Goal: Book appointment/travel/reservation

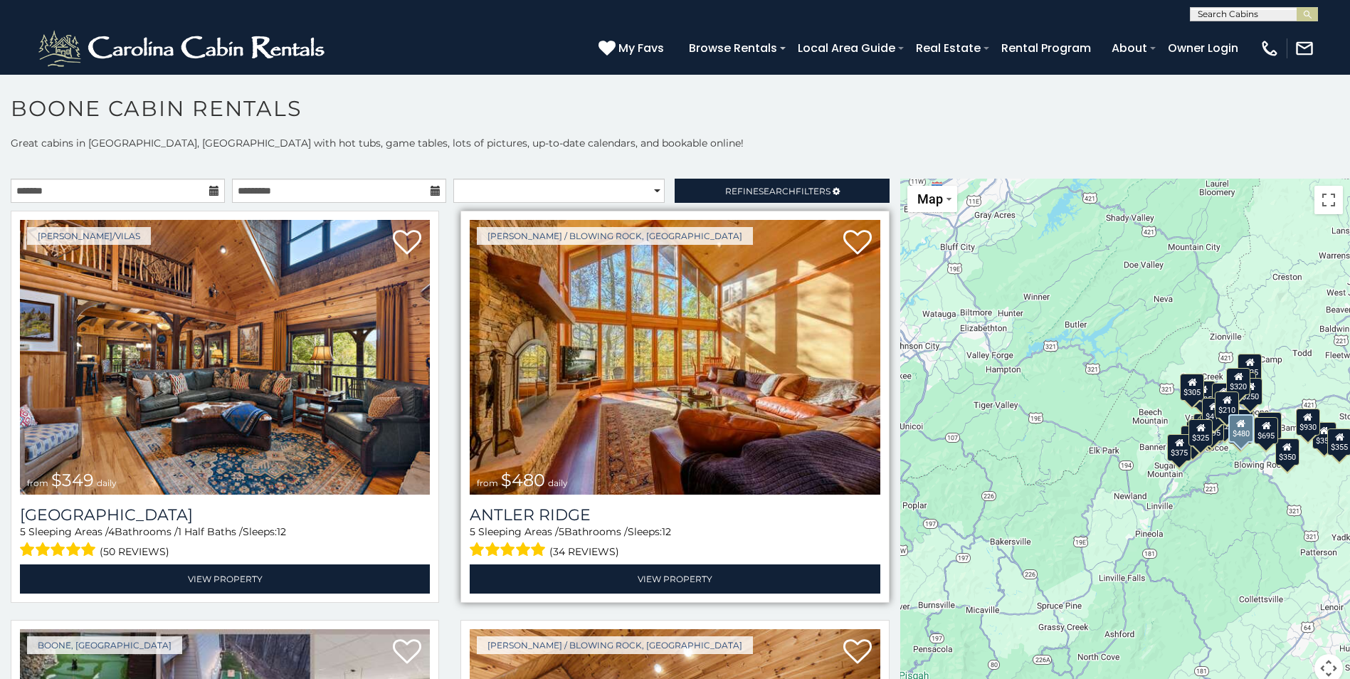
click at [649, 348] on img at bounding box center [675, 357] width 410 height 275
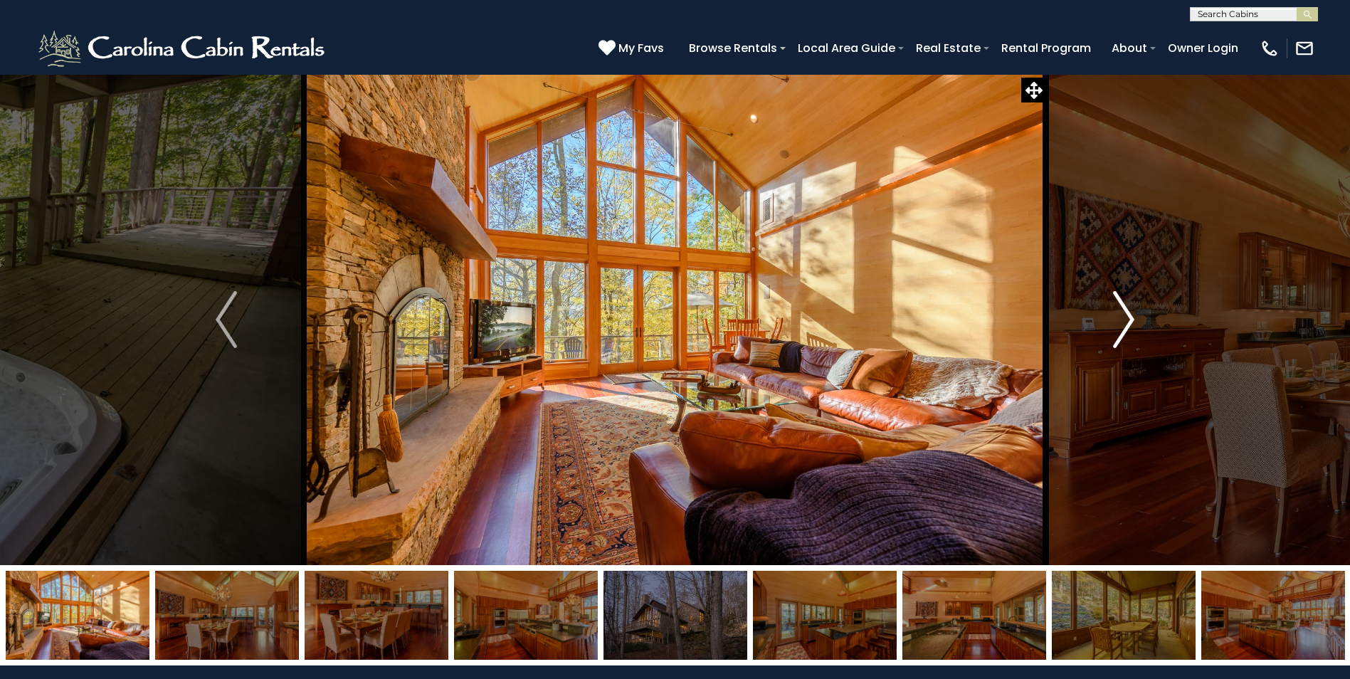
click at [1131, 322] on img "Next" at bounding box center [1123, 319] width 21 height 57
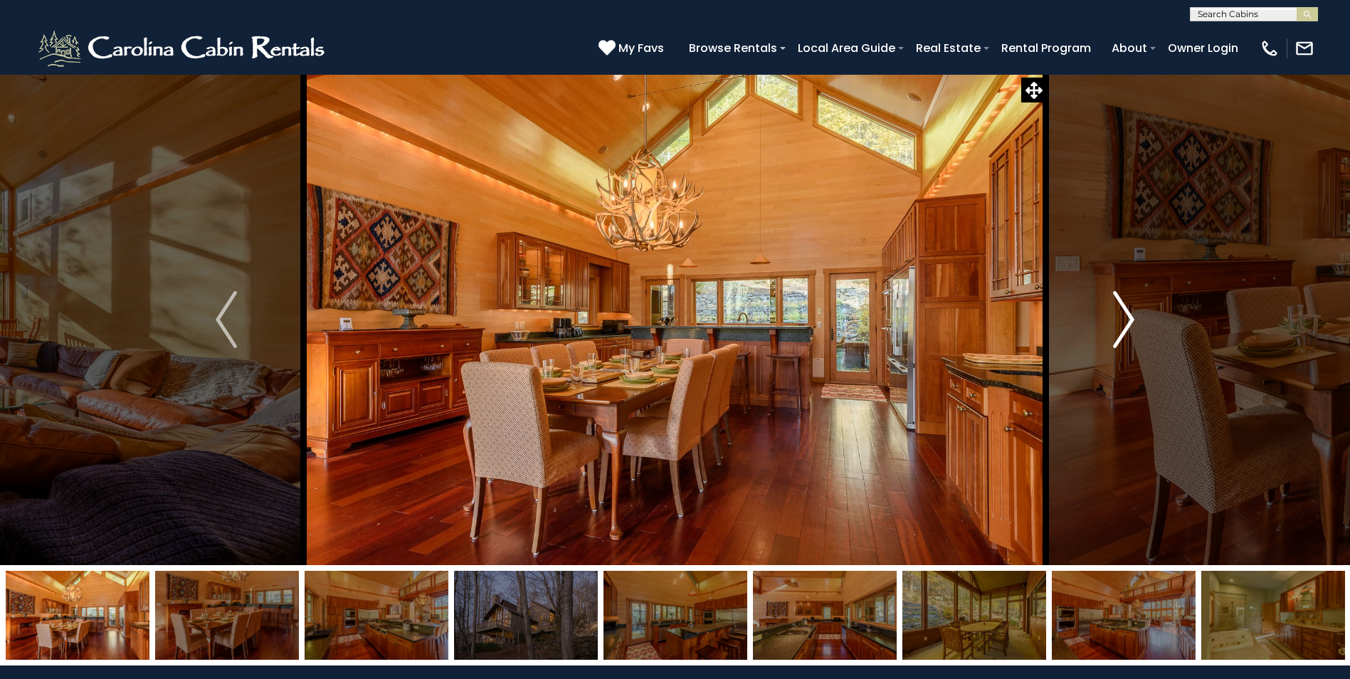
click at [1131, 322] on img "Next" at bounding box center [1123, 319] width 21 height 57
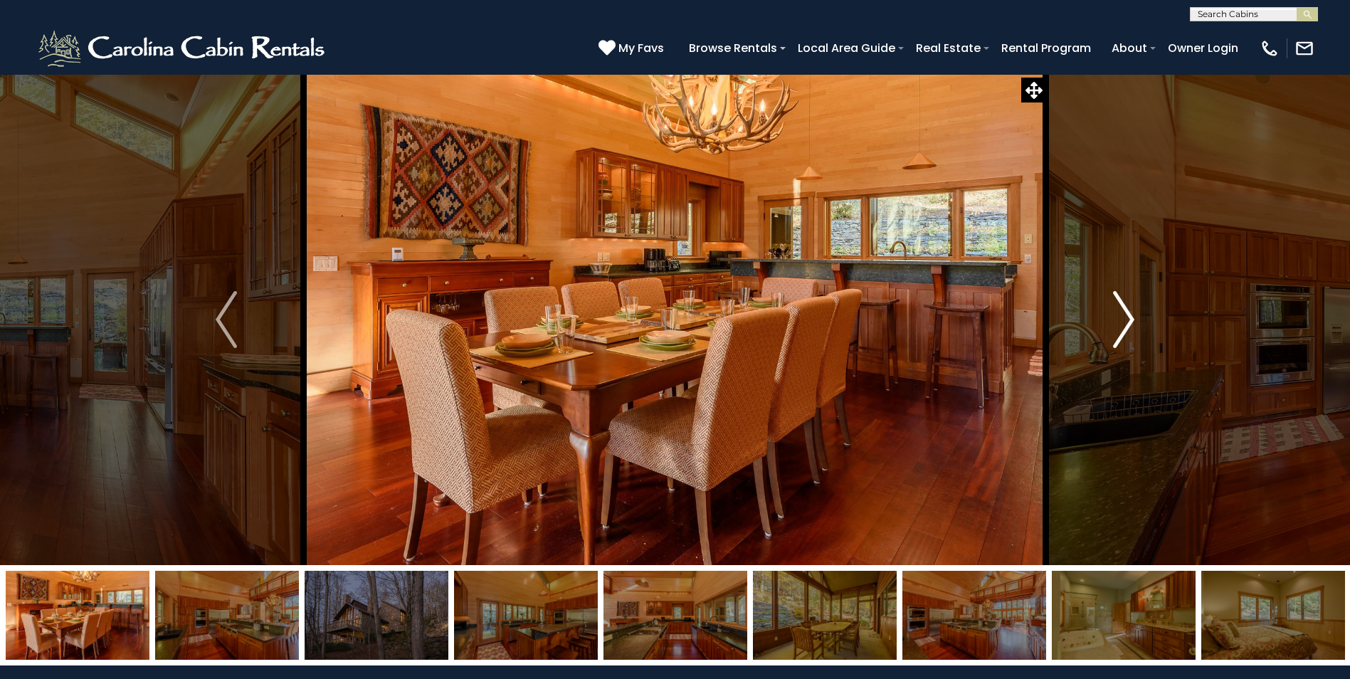
click at [1122, 317] on img "Next" at bounding box center [1123, 319] width 21 height 57
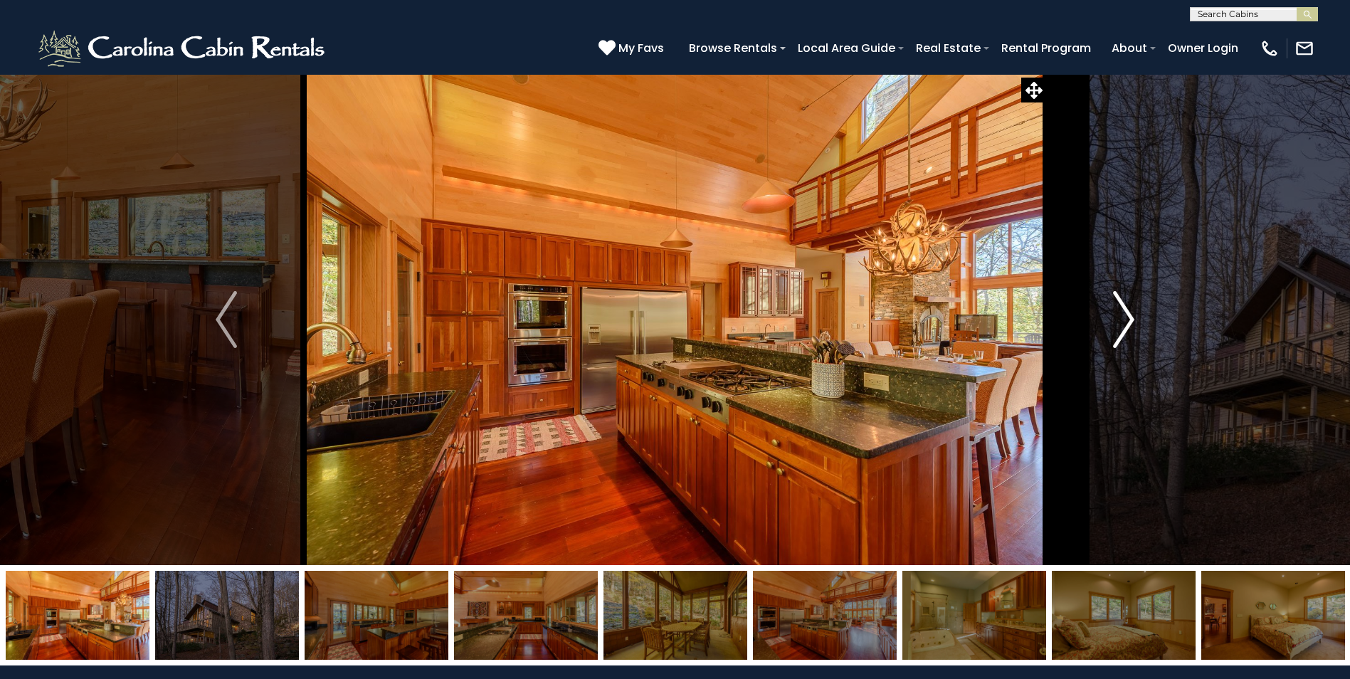
click at [1122, 317] on img "Next" at bounding box center [1123, 319] width 21 height 57
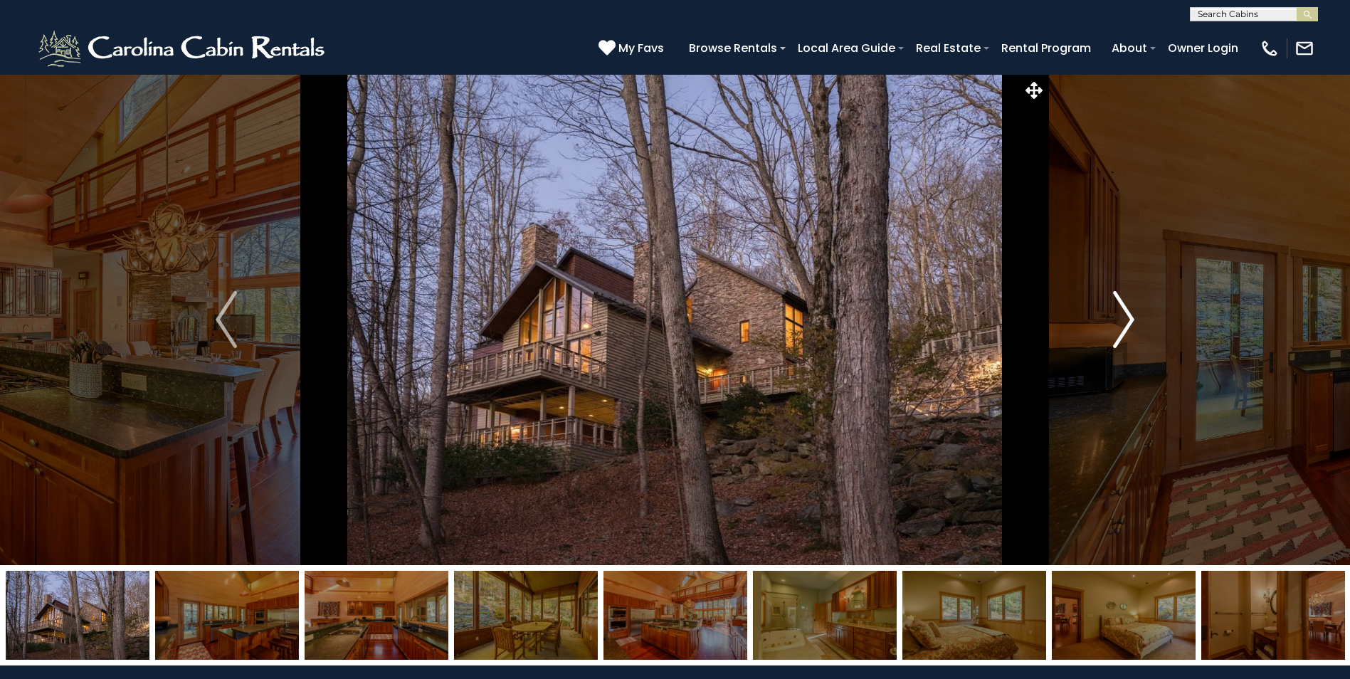
click at [1127, 314] on img "Next" at bounding box center [1123, 319] width 21 height 57
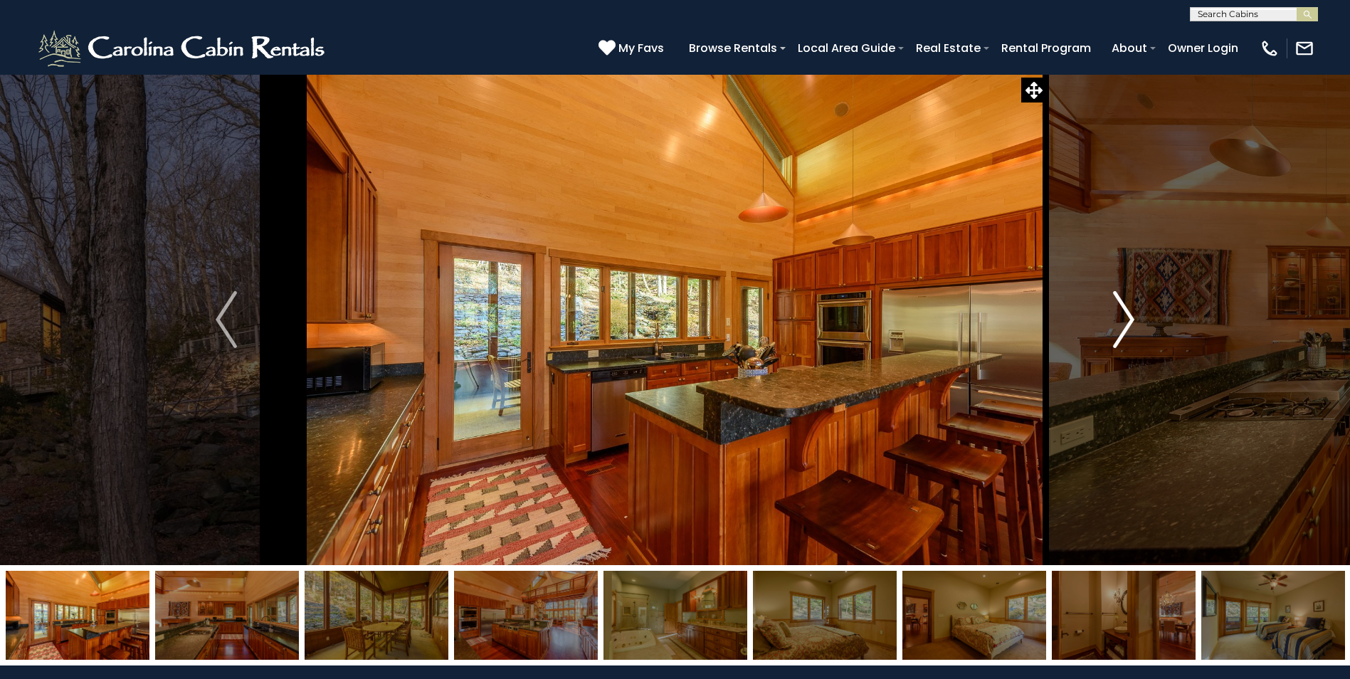
click at [1127, 314] on img "Next" at bounding box center [1123, 319] width 21 height 57
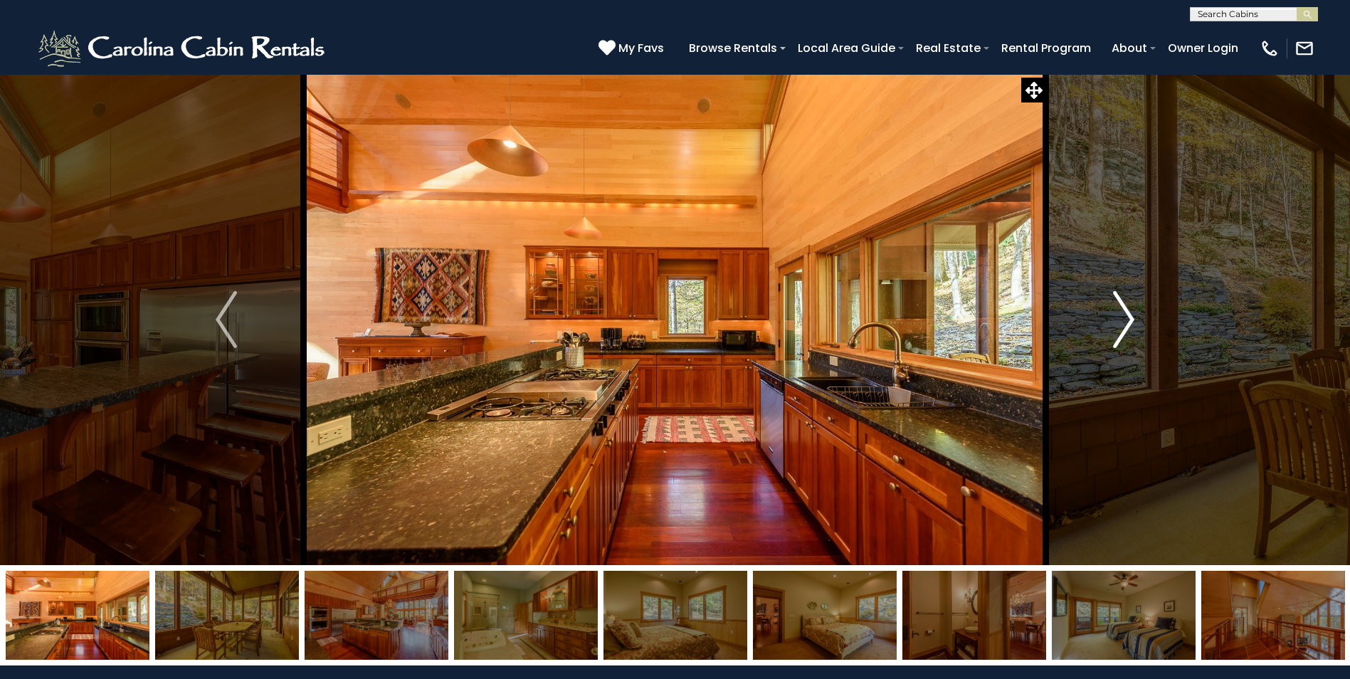
click at [1127, 314] on img "Next" at bounding box center [1123, 319] width 21 height 57
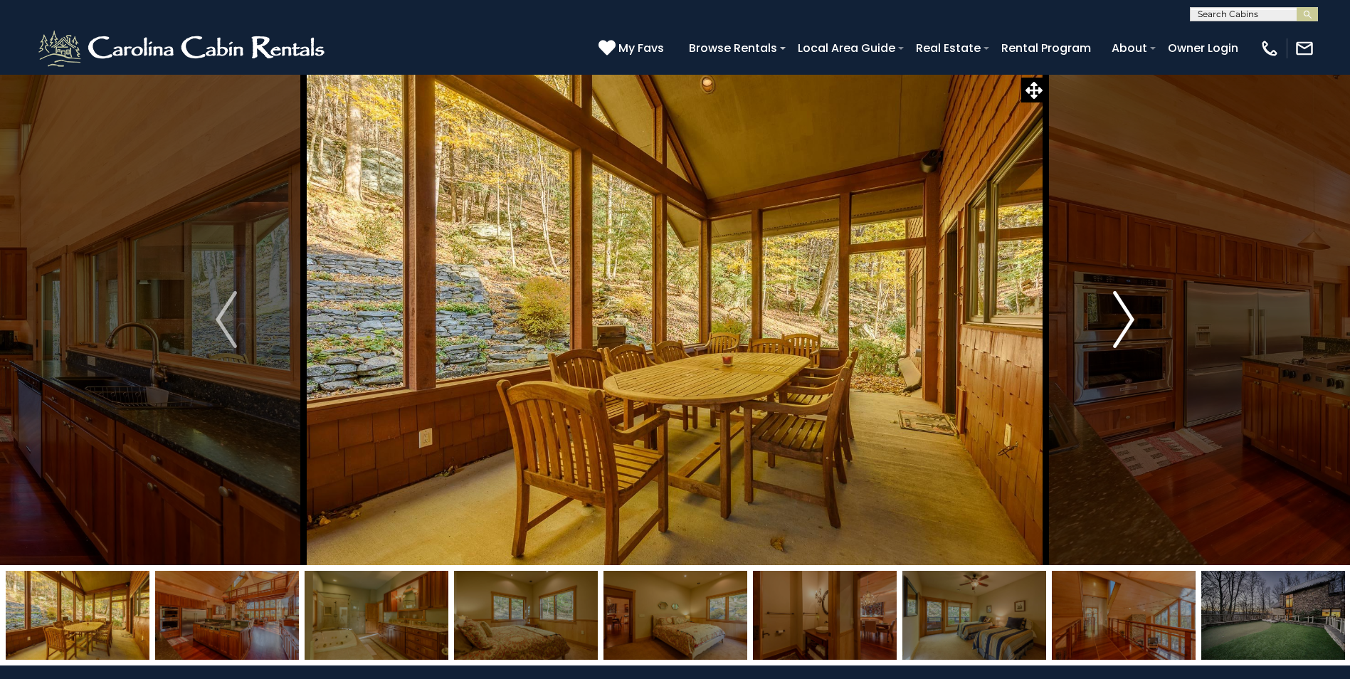
click at [1127, 314] on img "Next" at bounding box center [1123, 319] width 21 height 57
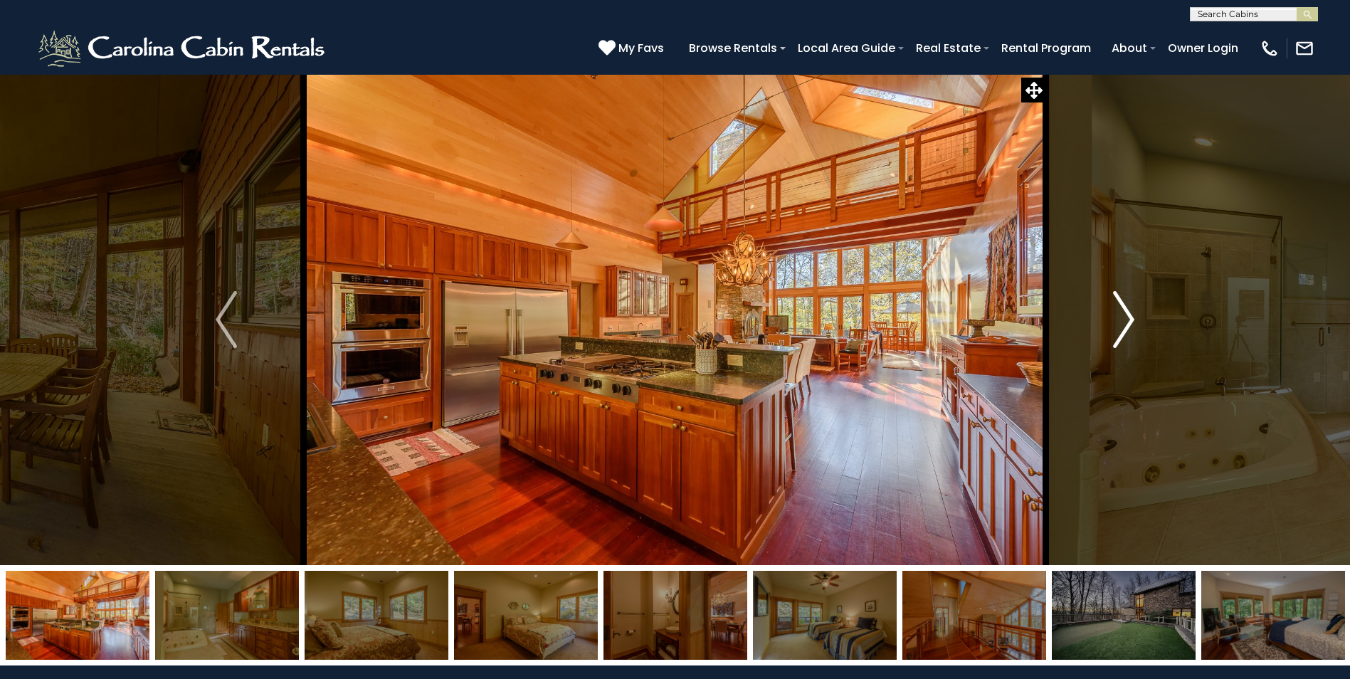
click at [1127, 314] on img "Next" at bounding box center [1123, 319] width 21 height 57
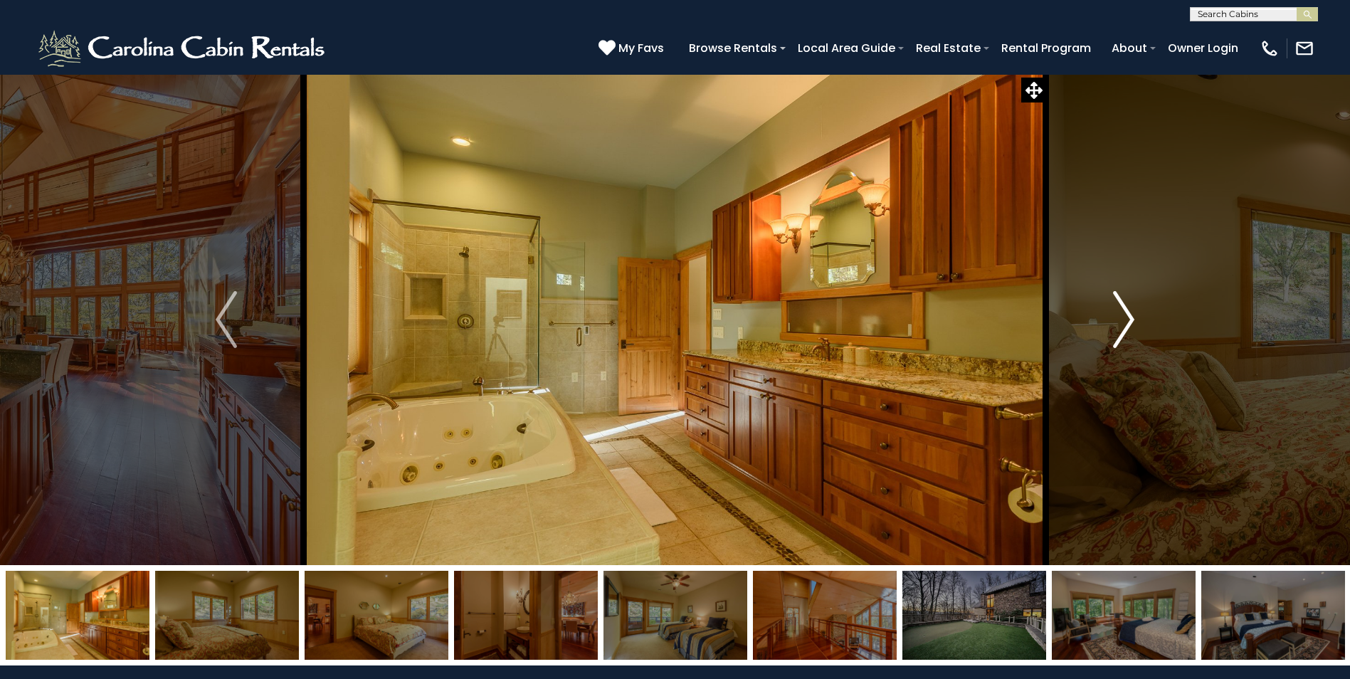
click at [1127, 314] on img "Next" at bounding box center [1123, 319] width 21 height 57
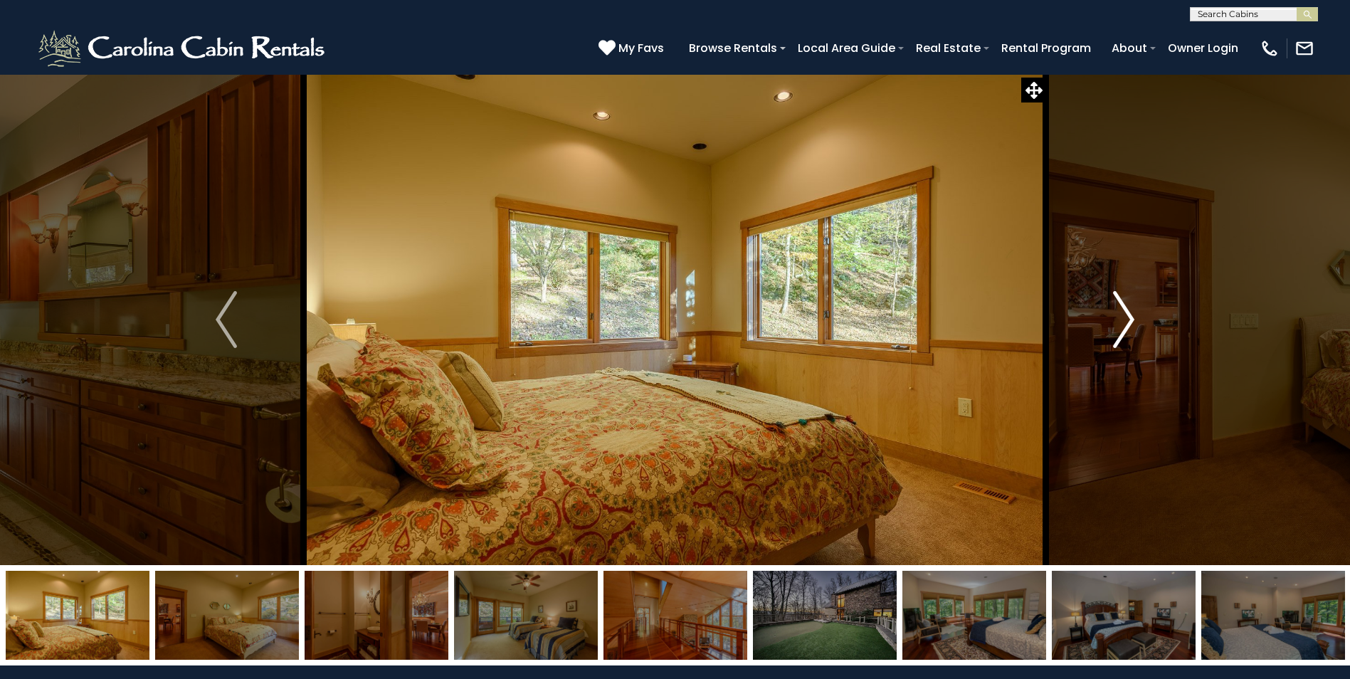
click at [1127, 314] on img "Next" at bounding box center [1123, 319] width 21 height 57
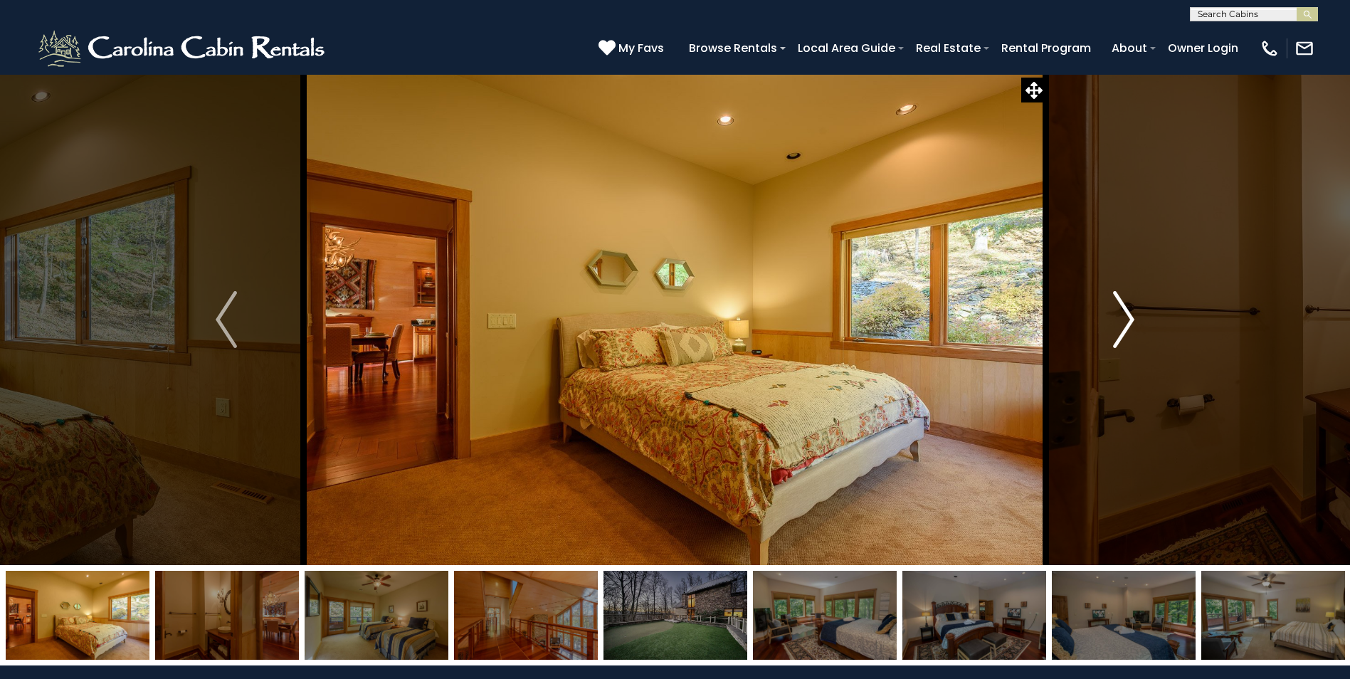
click at [1127, 314] on img "Next" at bounding box center [1123, 319] width 21 height 57
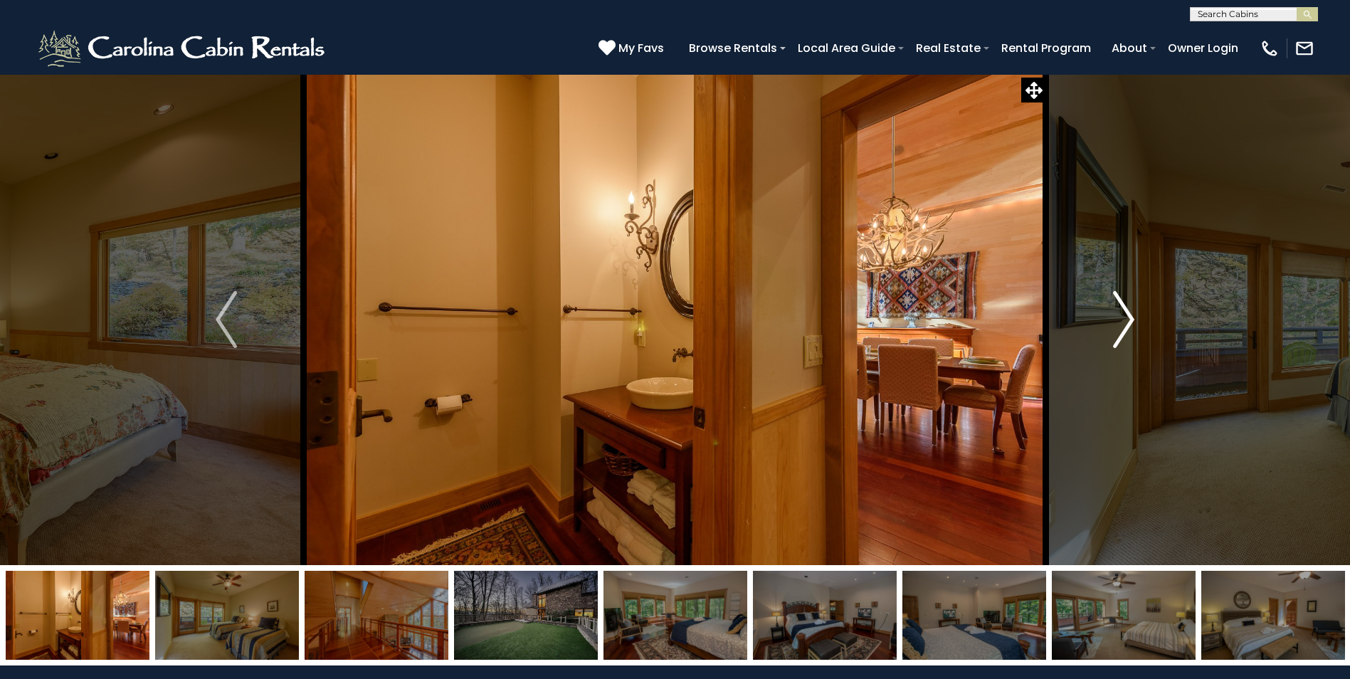
click at [1127, 314] on img "Next" at bounding box center [1123, 319] width 21 height 57
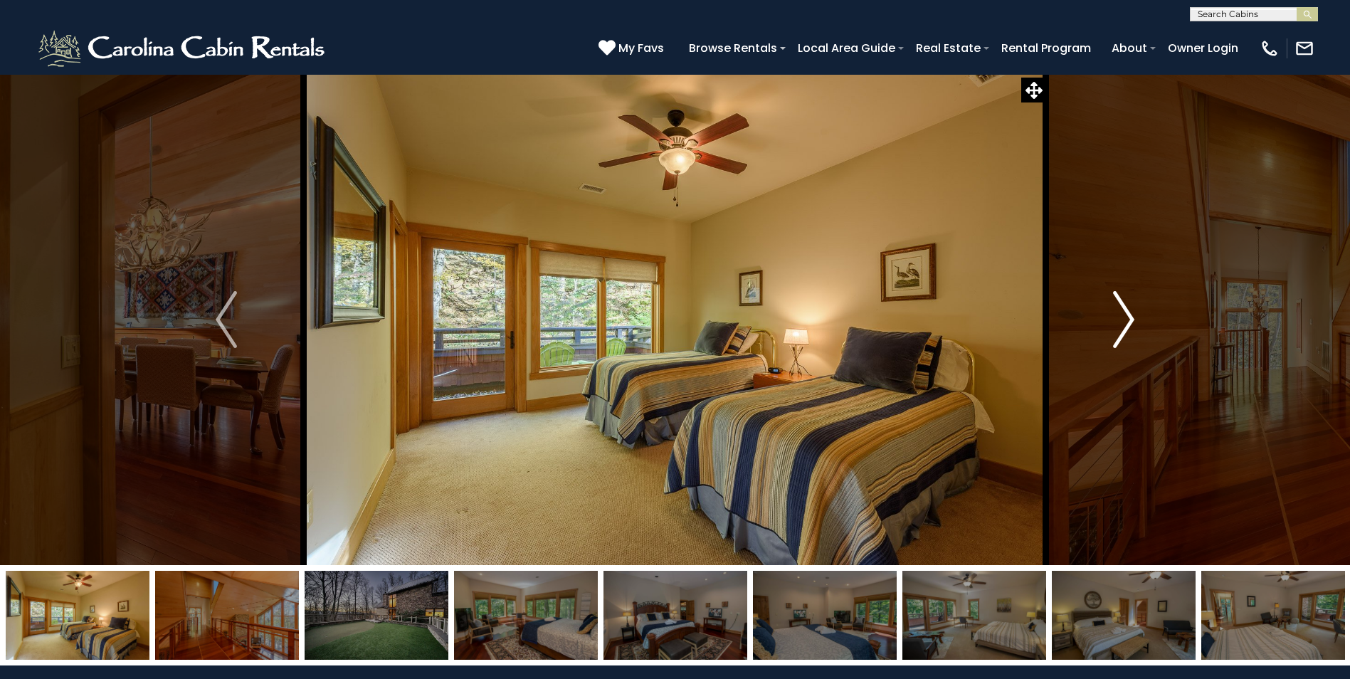
click at [1127, 314] on img "Next" at bounding box center [1123, 319] width 21 height 57
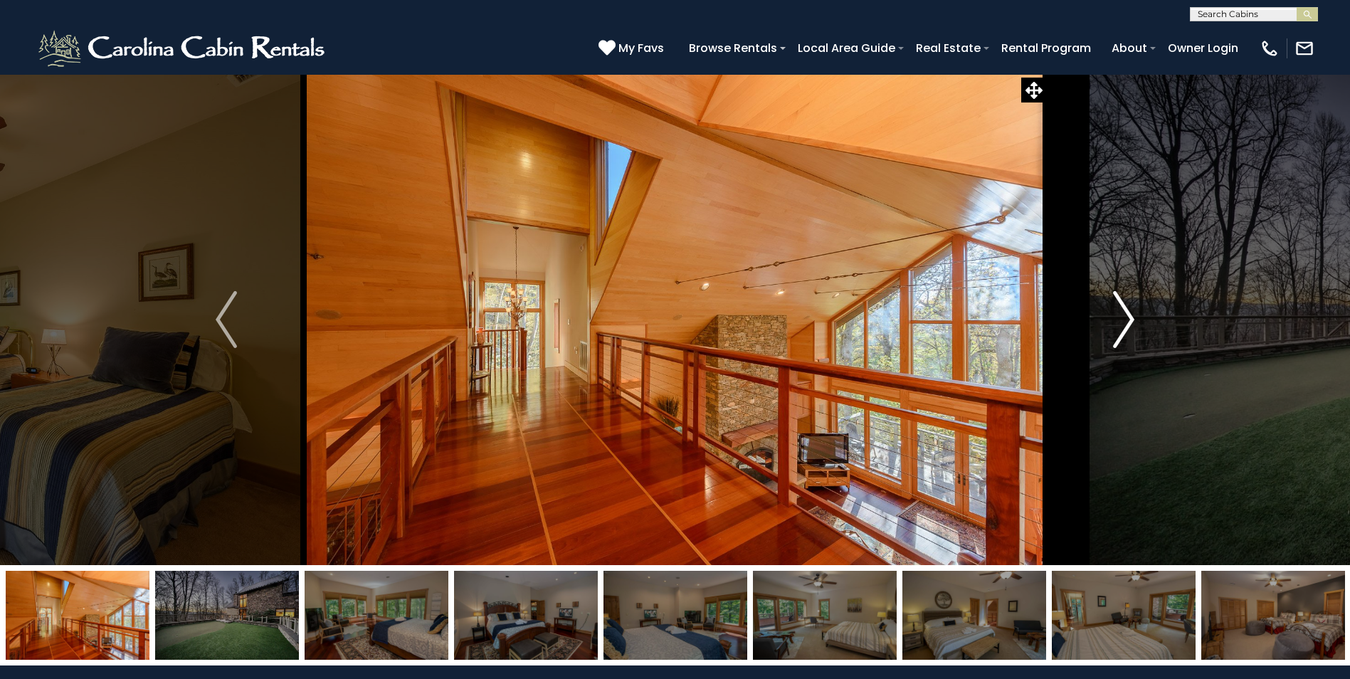
click at [1127, 314] on img "Next" at bounding box center [1123, 319] width 21 height 57
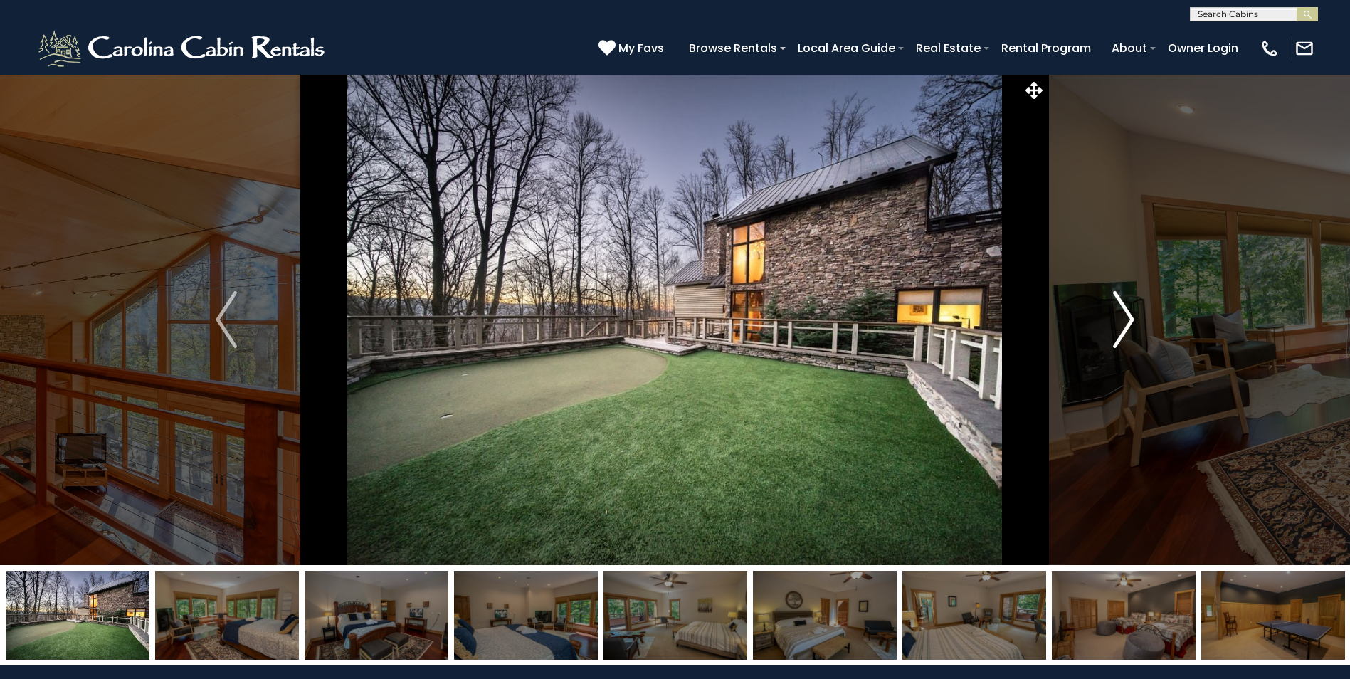
click at [1127, 314] on img "Next" at bounding box center [1123, 319] width 21 height 57
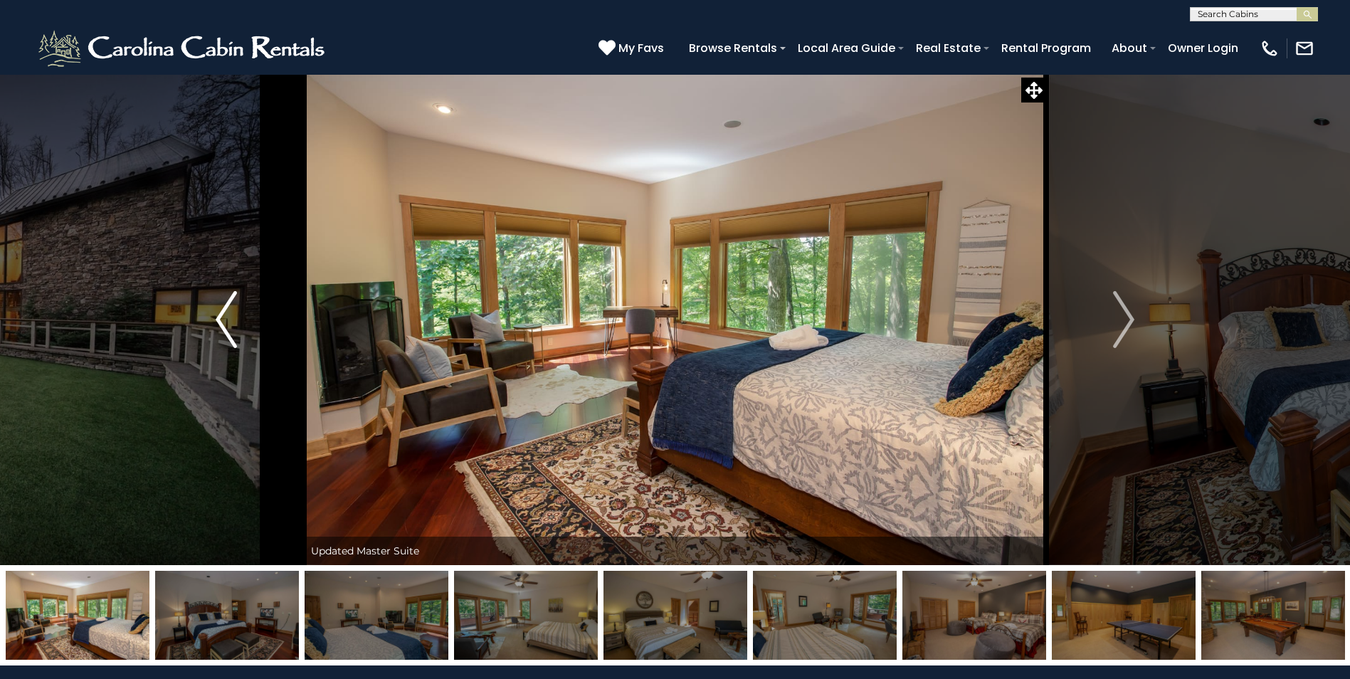
click at [236, 313] on img "Previous" at bounding box center [226, 319] width 21 height 57
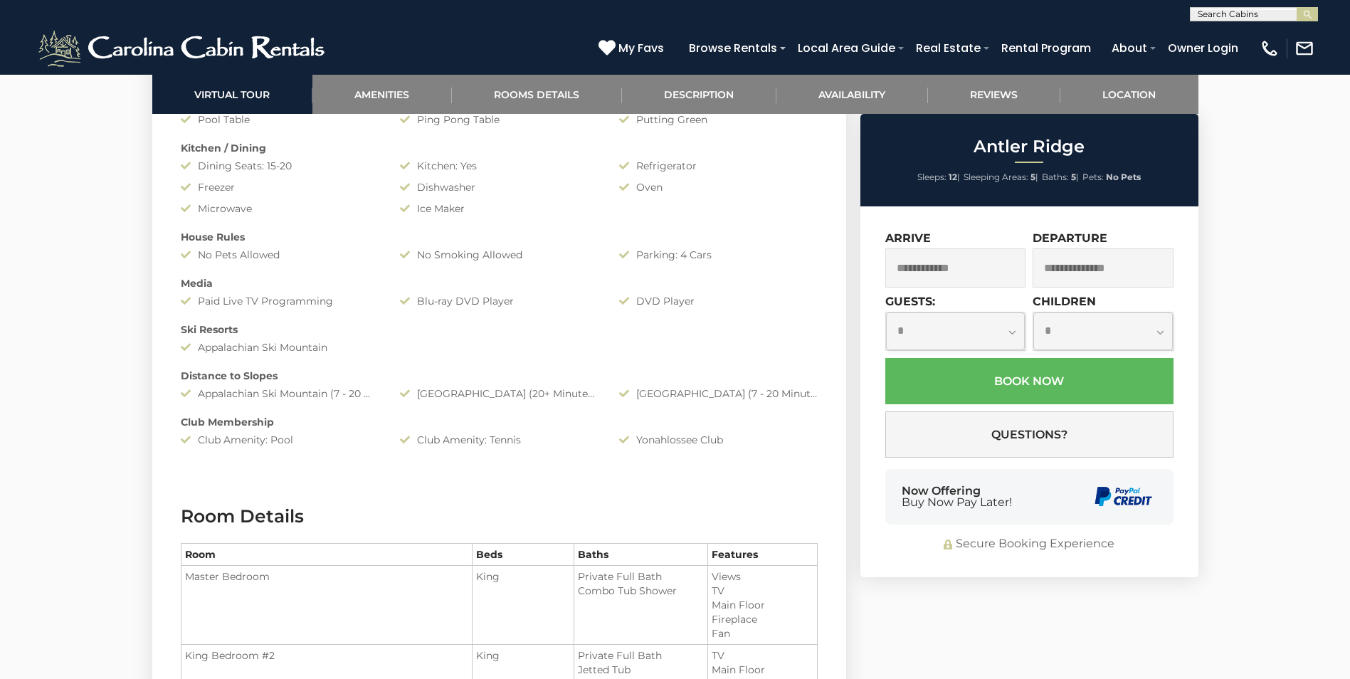
scroll to position [1424, 0]
